Goal: Use online tool/utility: Utilize a website feature to perform a specific function

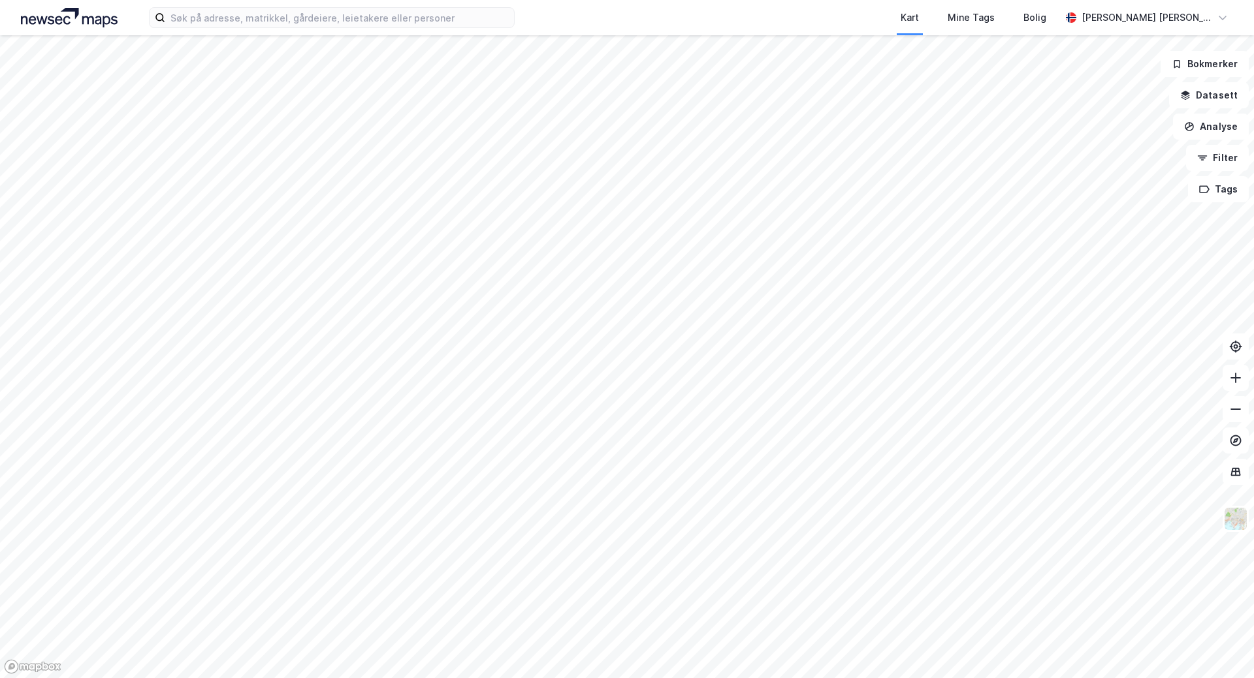
click at [1209, 126] on div at bounding box center [627, 339] width 1254 height 678
click at [1209, 126] on button "Analyse" at bounding box center [1211, 127] width 76 height 26
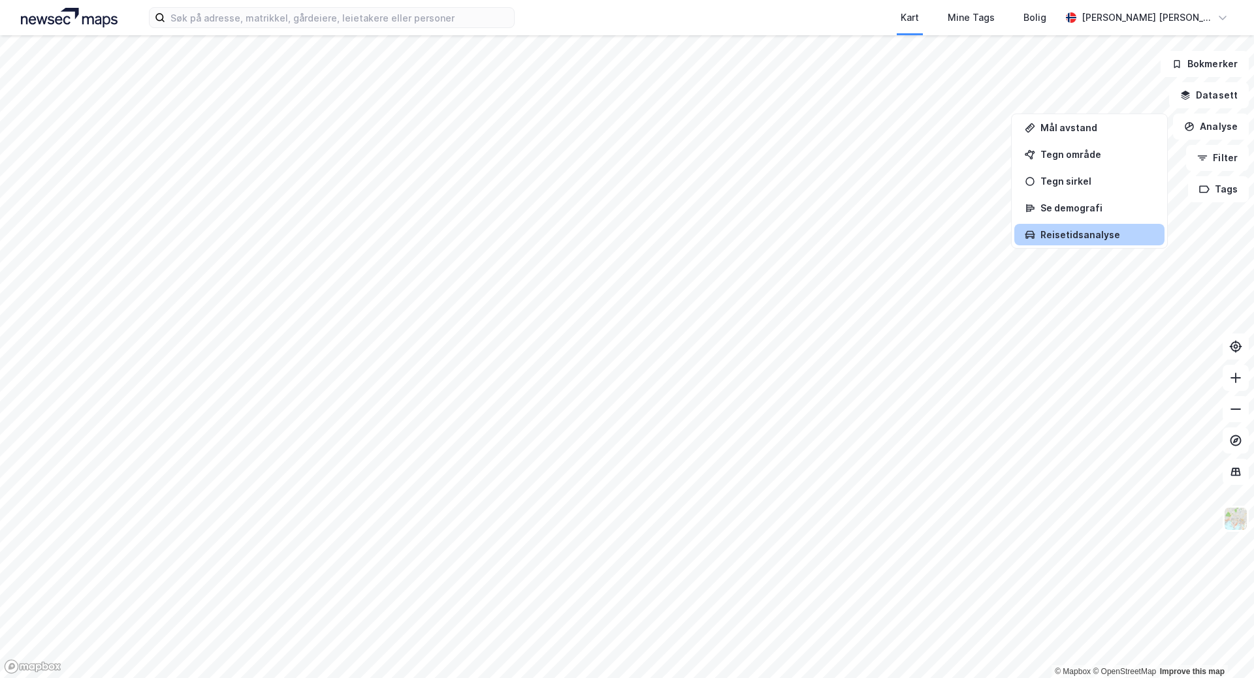
click at [1080, 229] on div "Reisetidsanalyse" at bounding box center [1089, 235] width 150 height 22
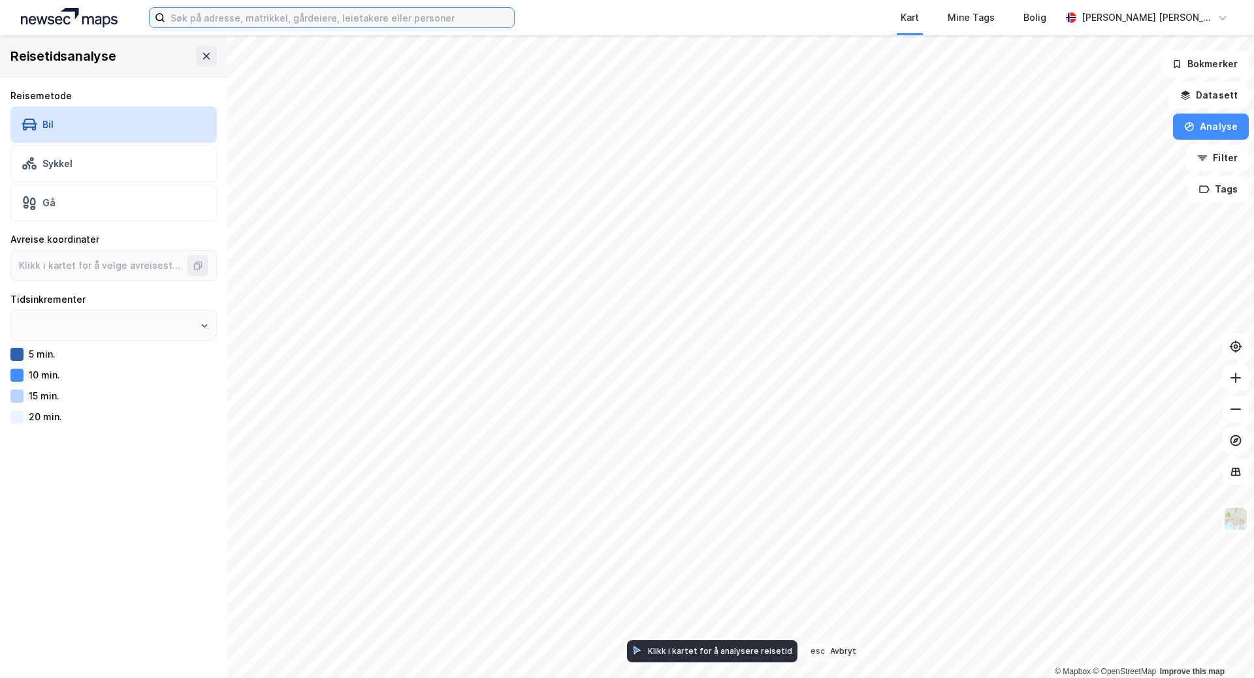
click at [232, 14] on input at bounding box center [339, 18] width 349 height 20
type input "5 min."
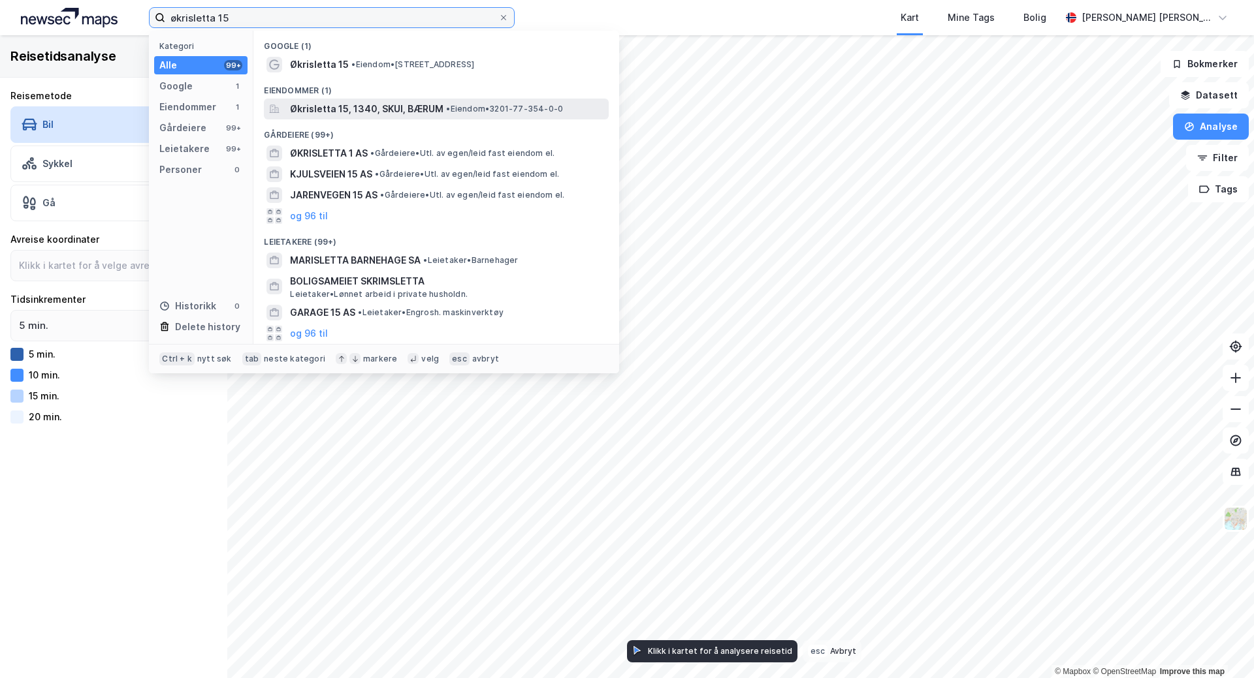
type input "økrisletta 15"
click at [417, 116] on span "Økrisletta 15, 1340, SKUI, BÆRUM" at bounding box center [366, 109] width 153 height 16
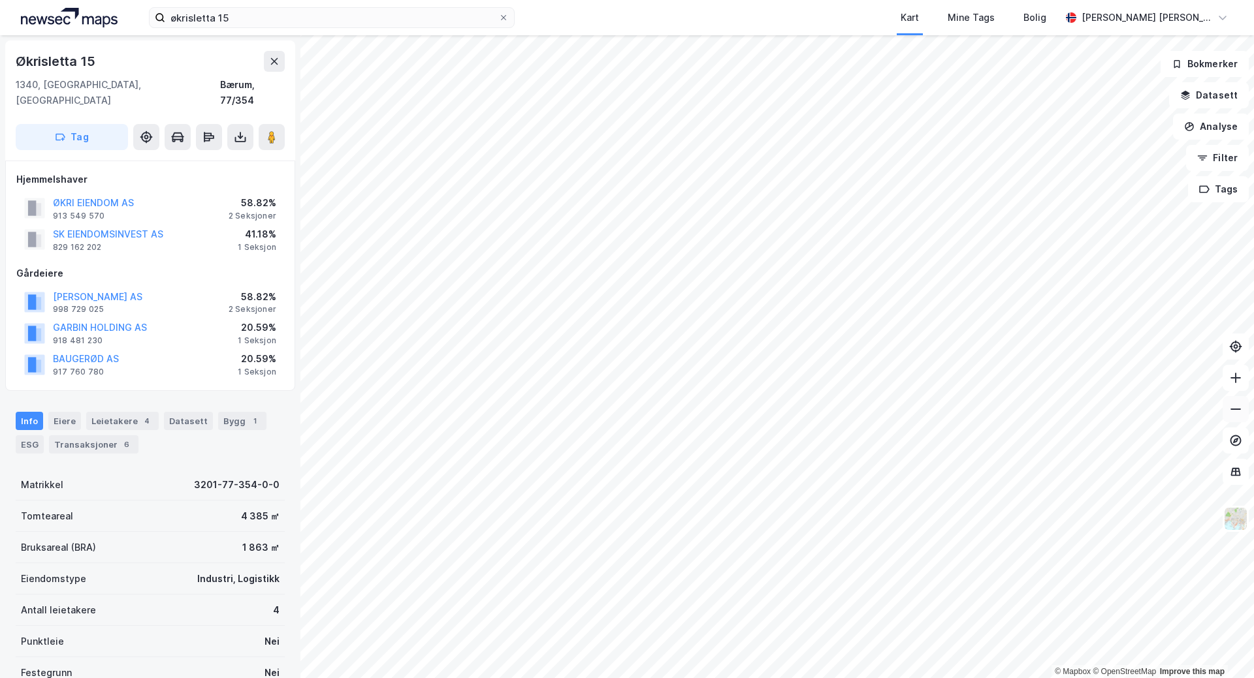
click at [1242, 412] on button at bounding box center [1235, 409] width 26 height 26
click at [1203, 123] on button "Analyse" at bounding box center [1211, 127] width 76 height 26
click at [1080, 232] on div "Reisetidsanalyse" at bounding box center [1097, 234] width 114 height 11
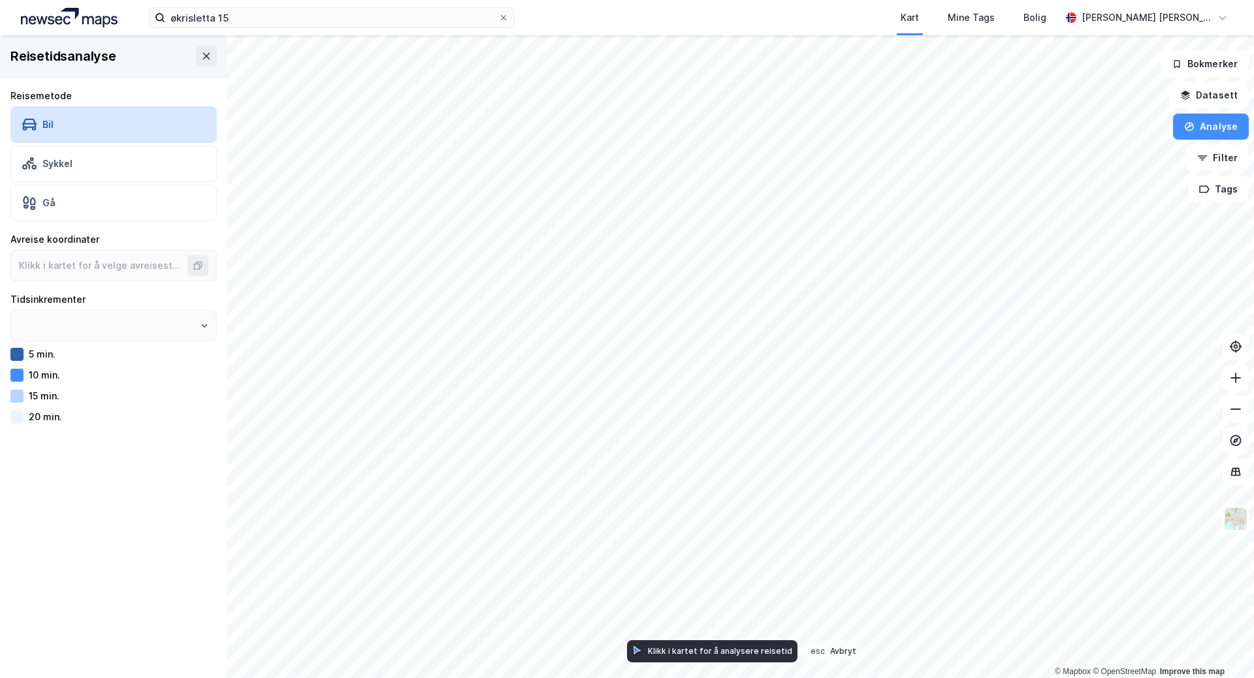
type input "5 min."
click at [86, 123] on div "Bil" at bounding box center [113, 124] width 206 height 37
click at [1237, 377] on icon at bounding box center [1235, 377] width 10 height 1
click at [281, 18] on input "økrisletta 15" at bounding box center [331, 18] width 333 height 20
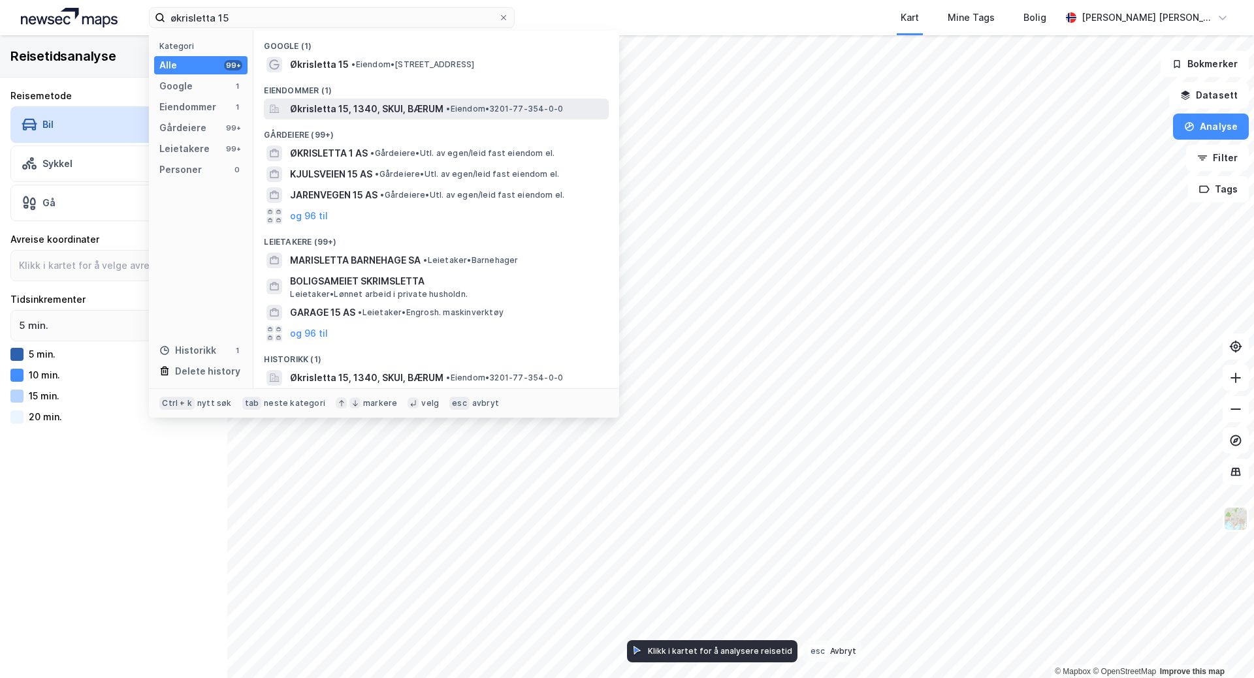
click at [334, 104] on span "Økrisletta 15, 1340, SKUI, BÆRUM" at bounding box center [366, 109] width 153 height 16
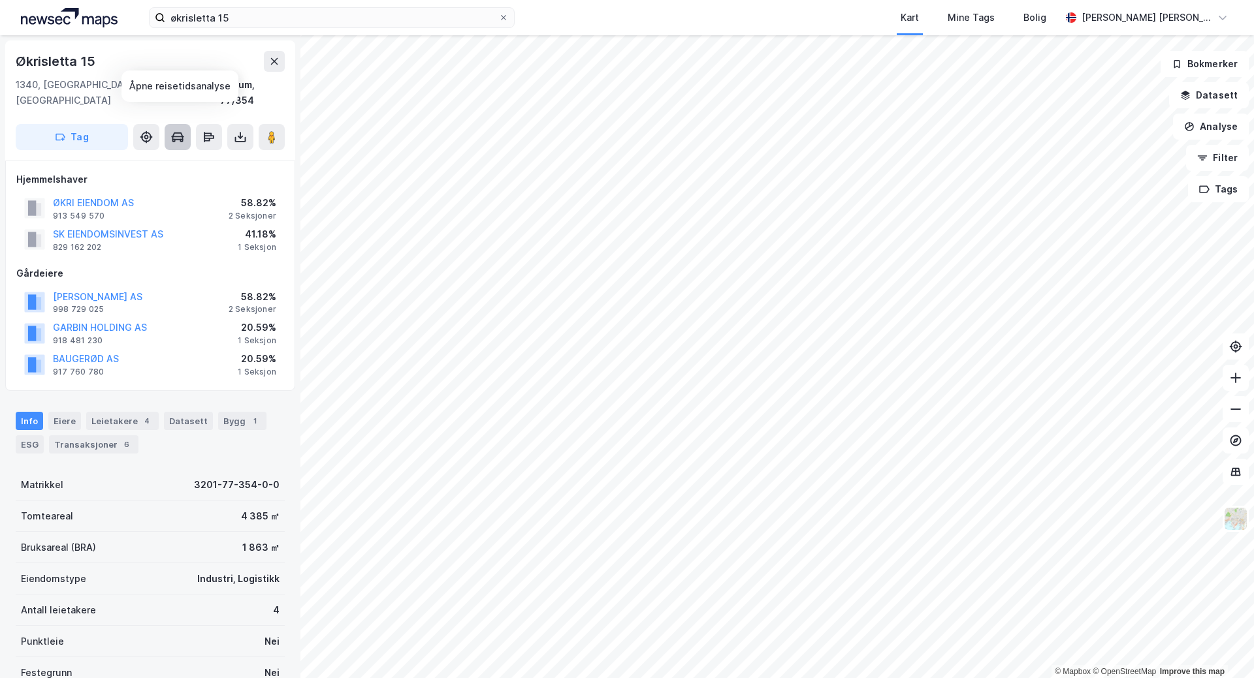
click at [177, 131] on icon at bounding box center [177, 137] width 13 height 13
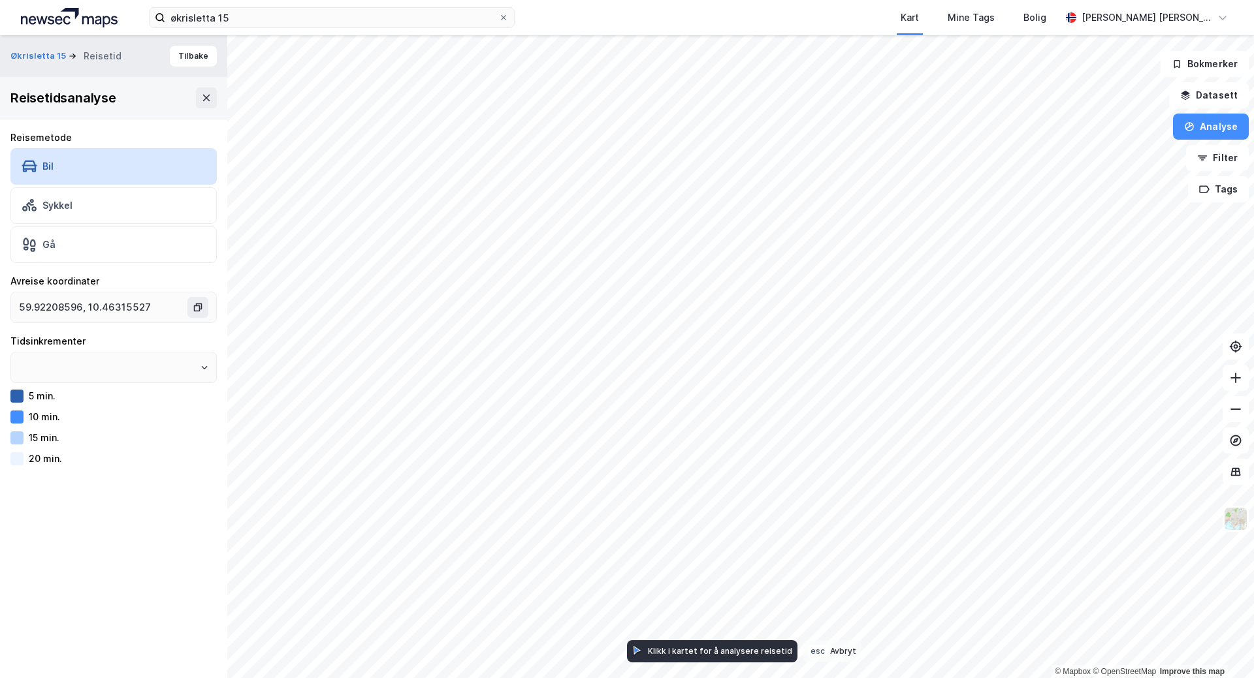
type input "5 min."
click at [100, 171] on div "Bil" at bounding box center [113, 166] width 206 height 37
click at [1240, 406] on icon at bounding box center [1235, 409] width 13 height 13
